Goal: Go to known website: Access a specific website the user already knows

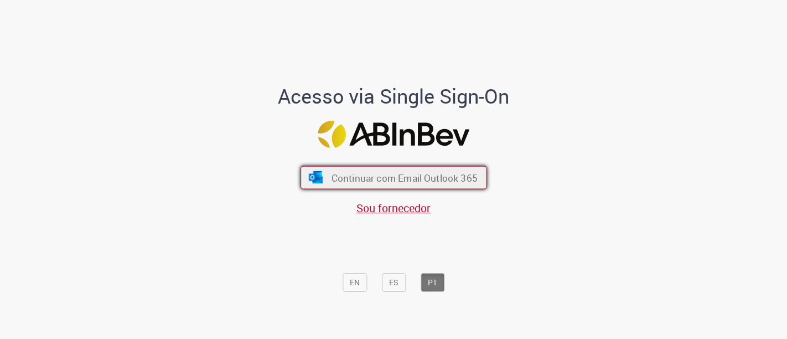
click at [356, 171] on span "Continuar com Email Outlook 365" at bounding box center [404, 177] width 146 height 13
click at [397, 180] on span "Continuar com Email Outlook 365" at bounding box center [404, 177] width 146 height 13
